Goal: Information Seeking & Learning: Find specific page/section

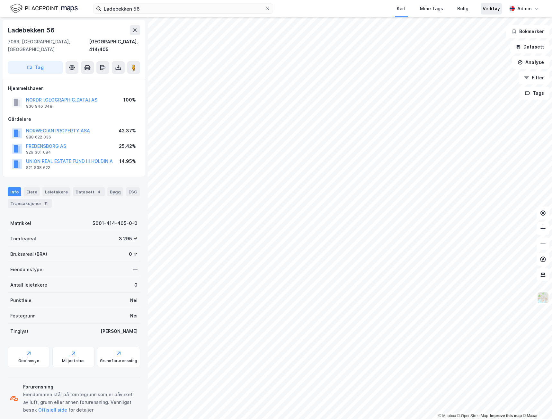
click at [499, 10] on div "Verktøy" at bounding box center [490, 9] width 17 height 8
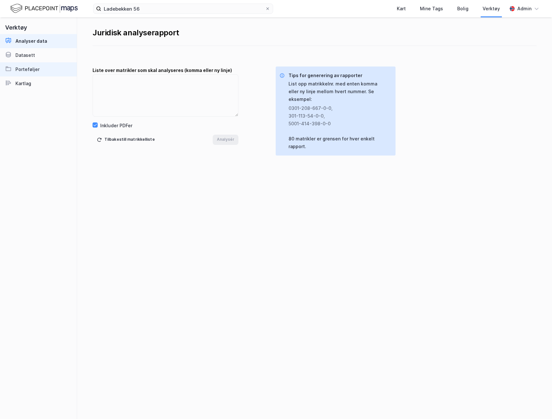
click at [38, 67] on div "Porteføljer" at bounding box center [27, 70] width 24 height 8
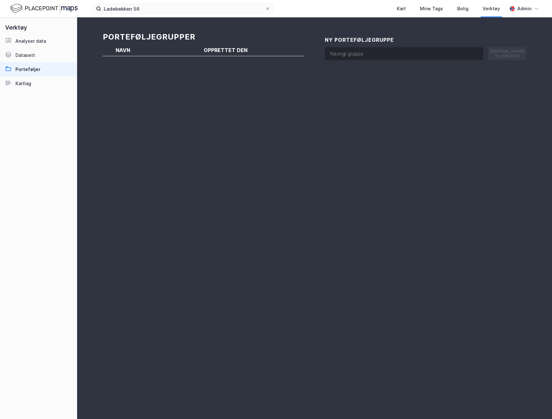
click at [39, 67] on link "Porteføljer" at bounding box center [38, 69] width 77 height 14
click at [26, 8] on img at bounding box center [43, 8] width 67 height 11
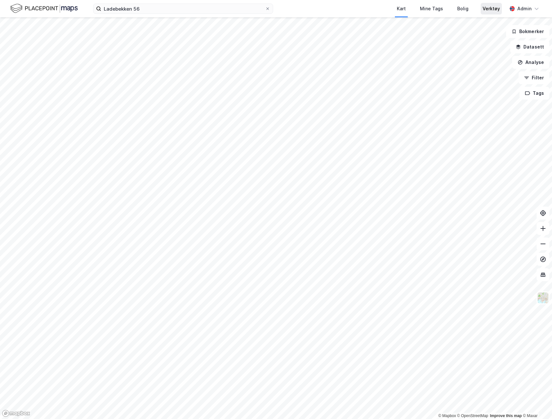
click at [483, 9] on div "Verktøy" at bounding box center [491, 9] width 21 height 12
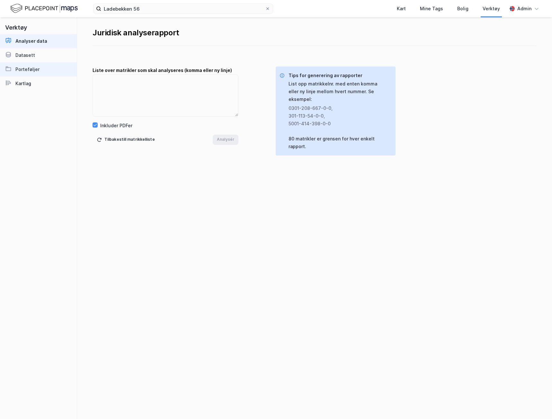
click at [38, 67] on div "Porteføljer" at bounding box center [27, 70] width 24 height 8
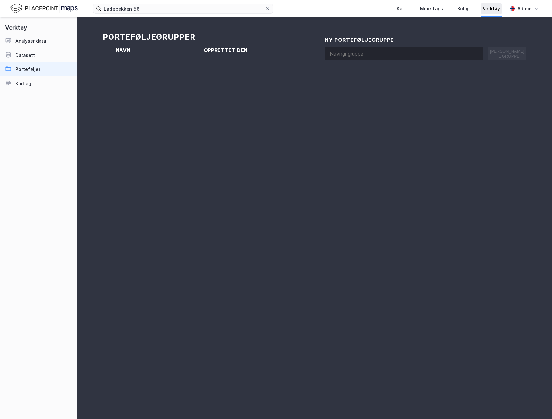
click at [492, 8] on div "Verktøy" at bounding box center [490, 9] width 17 height 8
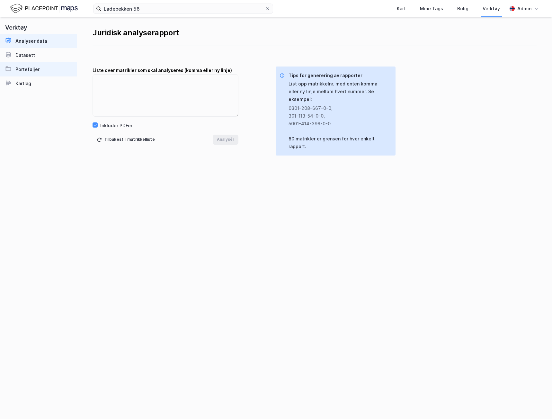
click at [20, 66] on div "Porteføljer" at bounding box center [27, 70] width 24 height 8
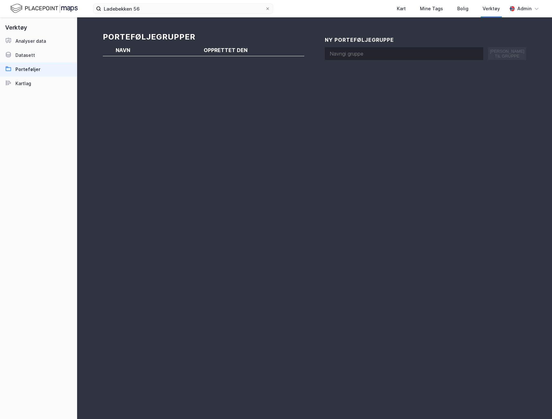
click at [43, 9] on img at bounding box center [43, 8] width 67 height 11
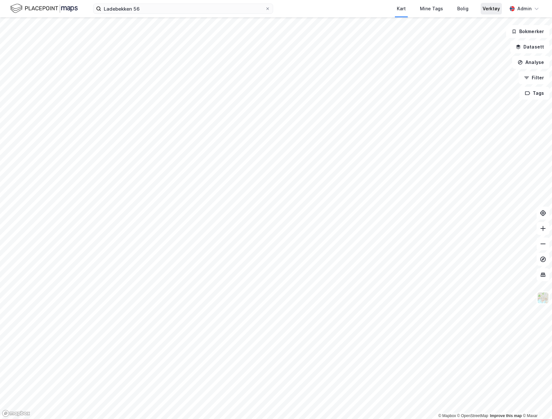
click at [492, 10] on div "Verktøy" at bounding box center [490, 9] width 17 height 8
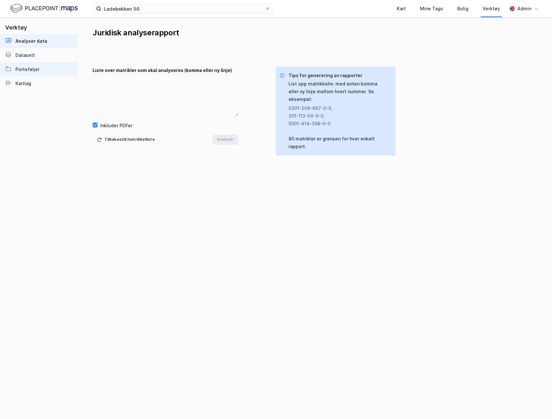
click at [50, 67] on link "Porteføljer" at bounding box center [38, 69] width 77 height 14
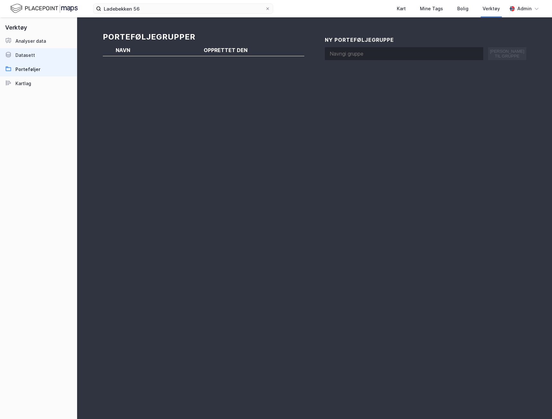
click at [43, 53] on link "Datasett" at bounding box center [38, 55] width 77 height 14
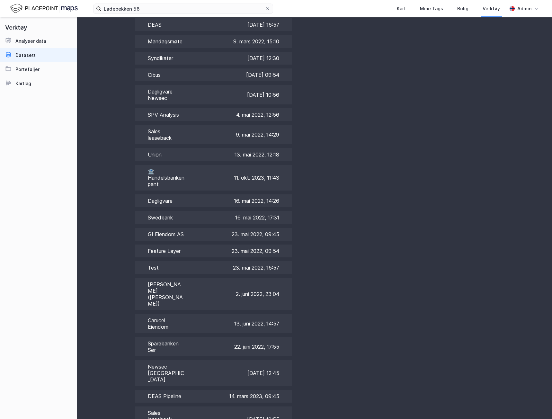
scroll to position [1068, 0]
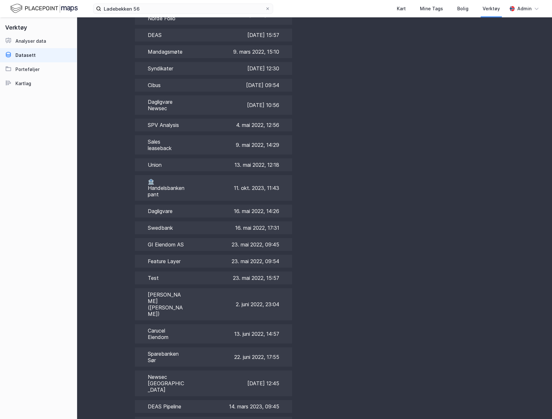
click at [40, 11] on img at bounding box center [43, 8] width 67 height 11
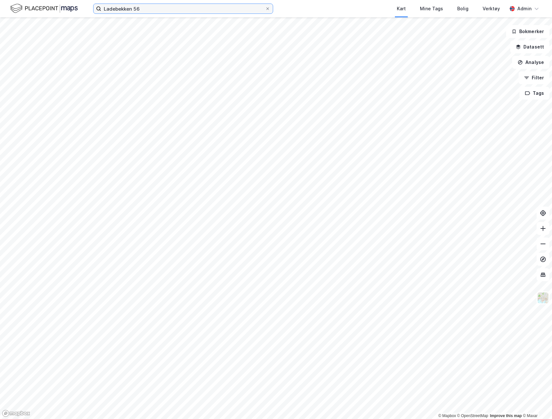
drag, startPoint x: 79, startPoint y: 10, endPoint x: 66, endPoint y: 11, distance: 13.2
click at [66, 11] on div "Ladebekken 56 Kart Mine Tags [PERSON_NAME] Verktøy Admin" at bounding box center [276, 8] width 552 height 17
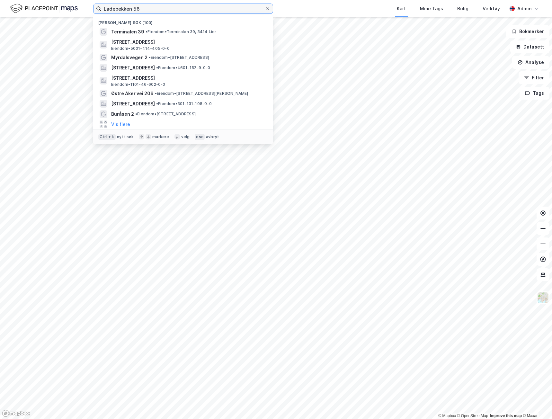
paste input "Breiflåtveien 15 & 21"
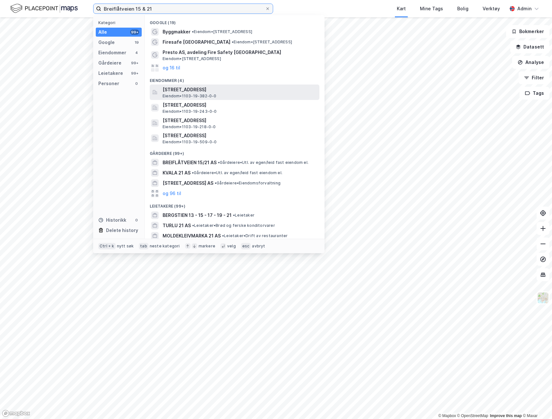
type input "Breiflåtveien 15 & 21"
click at [174, 91] on span "[STREET_ADDRESS]" at bounding box center [240, 90] width 154 height 8
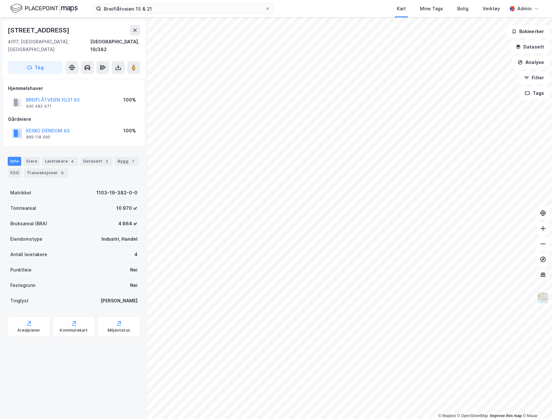
click at [546, 274] on button at bounding box center [542, 274] width 13 height 13
click at [542, 255] on button at bounding box center [542, 259] width 13 height 13
click at [133, 31] on icon at bounding box center [134, 30] width 5 height 5
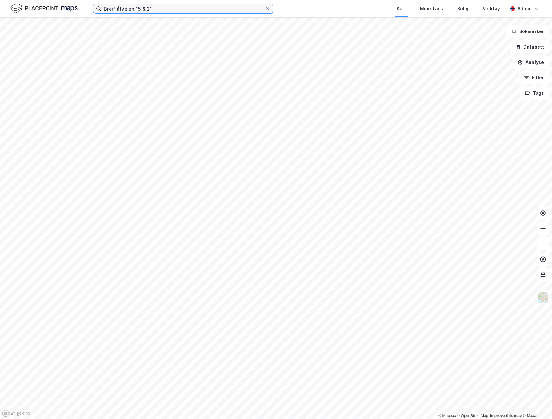
click at [171, 9] on input "Breiflåtveien 15 & 21" at bounding box center [183, 9] width 164 height 10
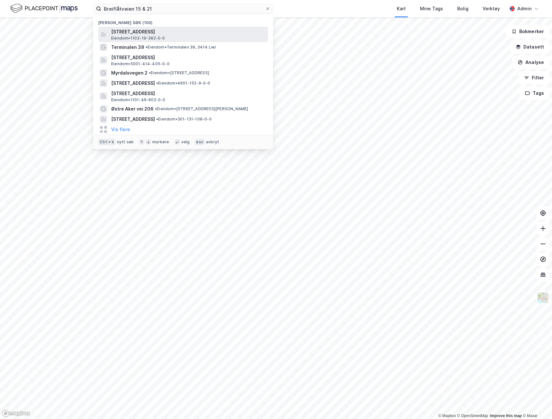
click at [149, 34] on span "[STREET_ADDRESS]" at bounding box center [188, 32] width 154 height 8
